Goal: Task Accomplishment & Management: Complete application form

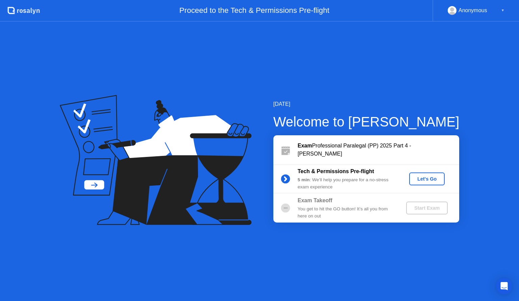
click at [429, 178] on div "Let's Go" at bounding box center [427, 178] width 30 height 5
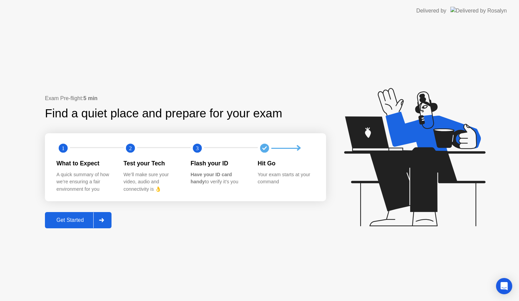
click at [74, 222] on div "Get Started" at bounding box center [70, 220] width 46 height 6
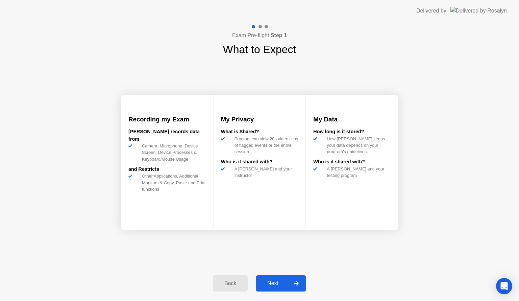
click at [274, 284] on div "Next" at bounding box center [273, 283] width 30 height 6
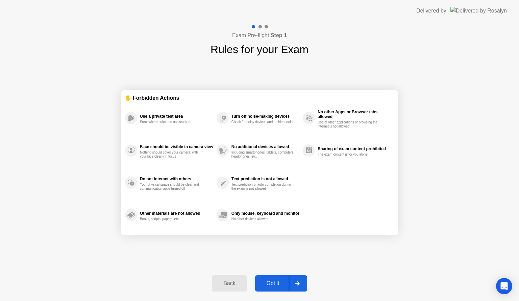
click at [274, 284] on div "Got it" at bounding box center [273, 283] width 32 height 6
select select "**********"
select select "*******"
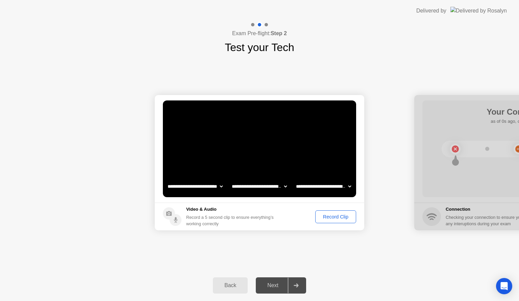
click at [333, 214] on div "Record Clip" at bounding box center [336, 216] width 36 height 5
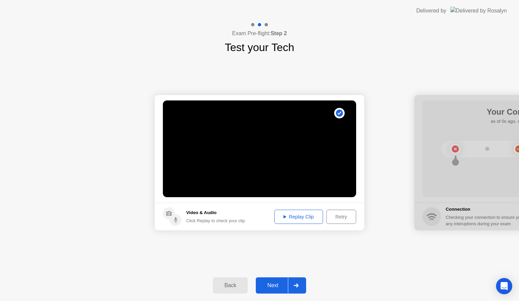
click at [311, 215] on div "Replay Clip" at bounding box center [299, 216] width 44 height 5
click at [277, 283] on div "Next" at bounding box center [273, 285] width 30 height 6
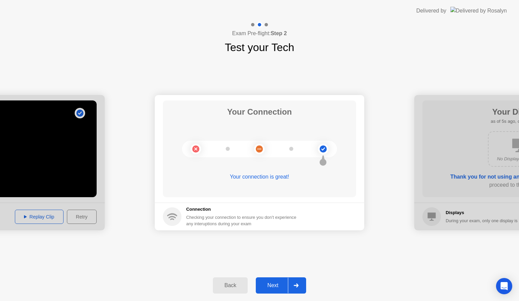
click at [265, 289] on button "Next" at bounding box center [281, 285] width 50 height 16
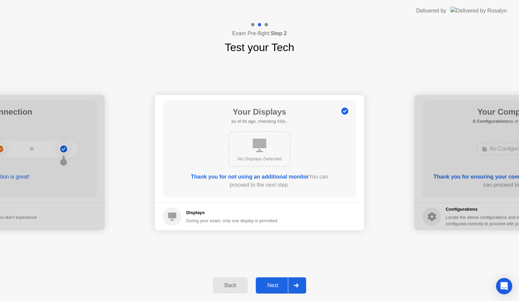
click at [265, 289] on button "Next" at bounding box center [281, 285] width 50 height 16
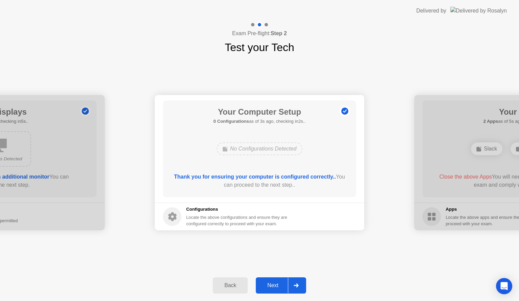
click at [270, 287] on div "Next" at bounding box center [273, 285] width 30 height 6
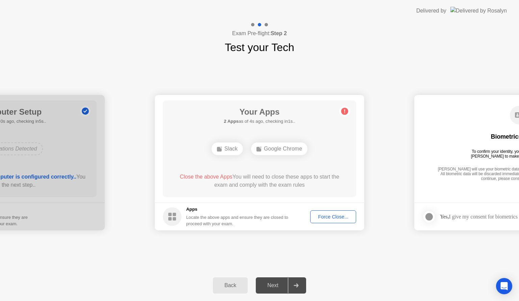
click at [335, 215] on div "Force Close..." at bounding box center [332, 216] width 41 height 5
click at [231, 147] on div "Slack" at bounding box center [226, 148] width 31 height 13
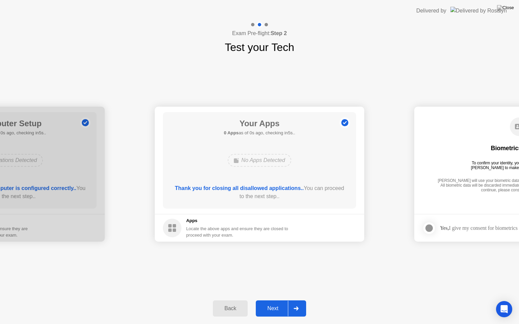
click at [215, 300] on button "Back" at bounding box center [230, 309] width 35 height 16
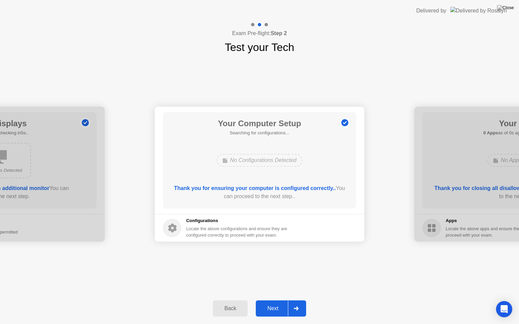
click at [276, 300] on button "Next" at bounding box center [281, 309] width 50 height 16
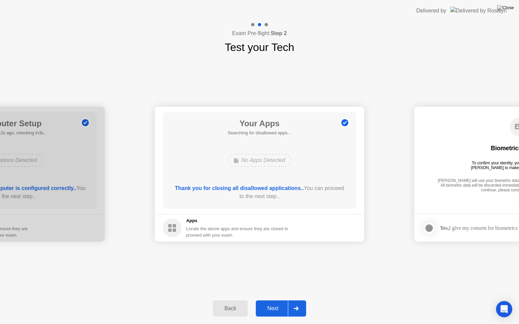
click at [279, 300] on div "Next" at bounding box center [273, 309] width 30 height 6
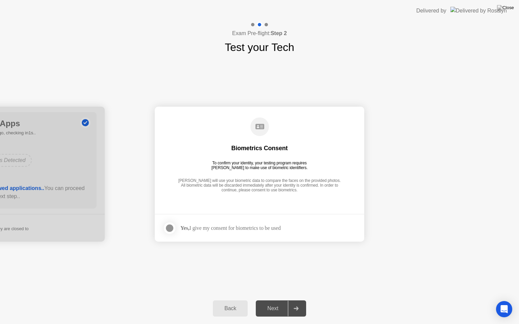
click at [266, 229] on div "Yes, I give my consent for biometrics to be used" at bounding box center [230, 228] width 100 height 6
click at [173, 228] on div at bounding box center [170, 228] width 8 height 8
click at [270, 300] on div "Next" at bounding box center [273, 309] width 30 height 6
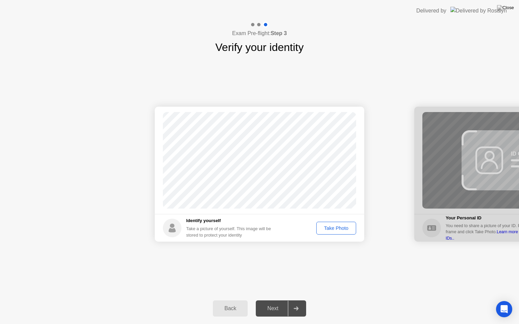
click at [331, 229] on div "Take Photo" at bounding box center [336, 228] width 35 height 5
click at [276, 300] on div "Next" at bounding box center [273, 309] width 30 height 6
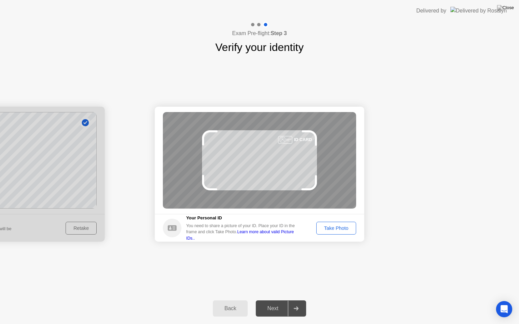
click at [341, 230] on div "Take Photo" at bounding box center [336, 228] width 35 height 5
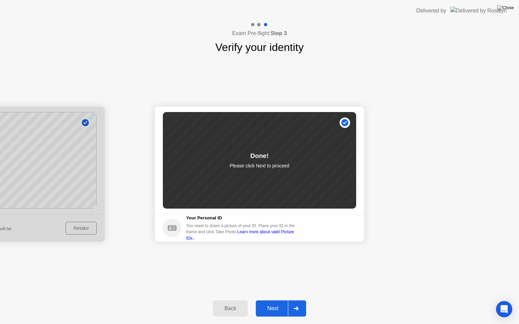
click at [270, 300] on div "Next" at bounding box center [273, 309] width 30 height 6
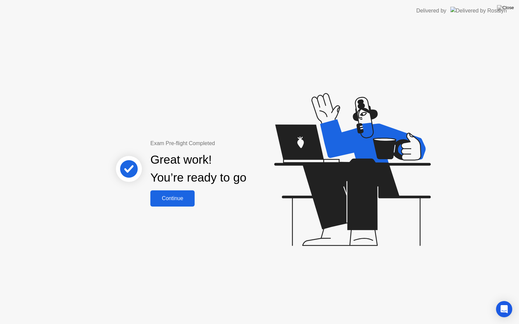
click at [181, 198] on div "Continue" at bounding box center [172, 199] width 40 height 6
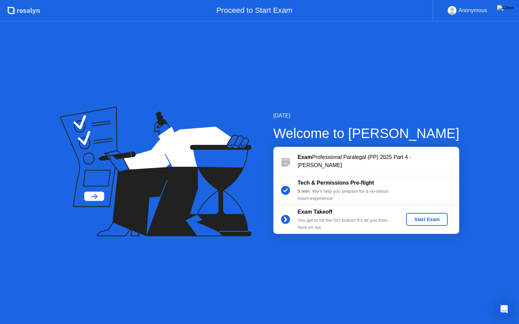
click at [425, 224] on button "Start Exam" at bounding box center [427, 219] width 42 height 13
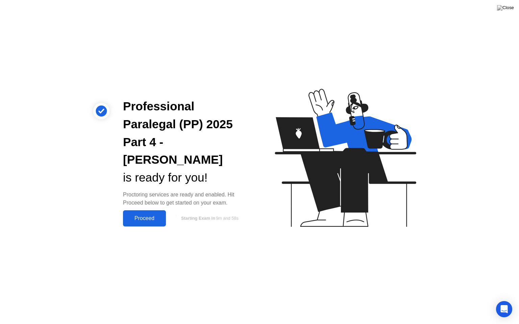
click at [151, 216] on div "Proceed" at bounding box center [144, 219] width 39 height 6
